Goal: Information Seeking & Learning: Learn about a topic

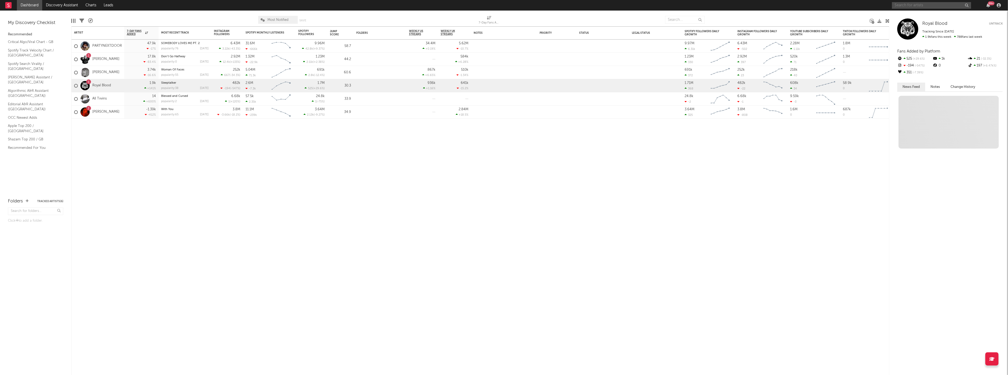
click at [925, 7] on input "text" at bounding box center [931, 5] width 79 height 7
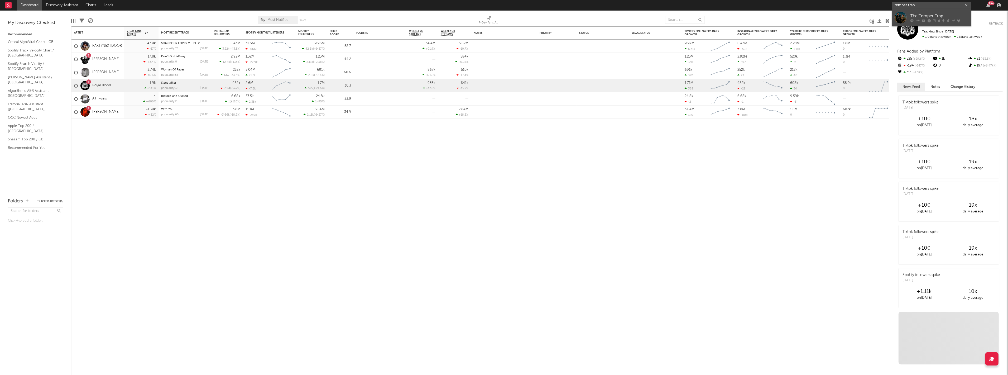
type input "temper trap"
click at [948, 12] on link "The Temper Trap" at bounding box center [931, 17] width 79 height 17
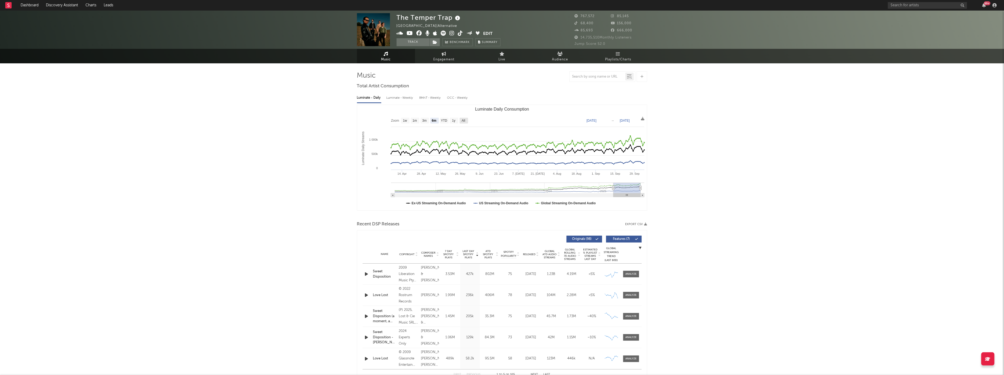
click at [462, 120] on text "All" at bounding box center [462, 121] width 3 height 4
select select "All"
type input "[DATE]"
